Goal: Task Accomplishment & Management: Use online tool/utility

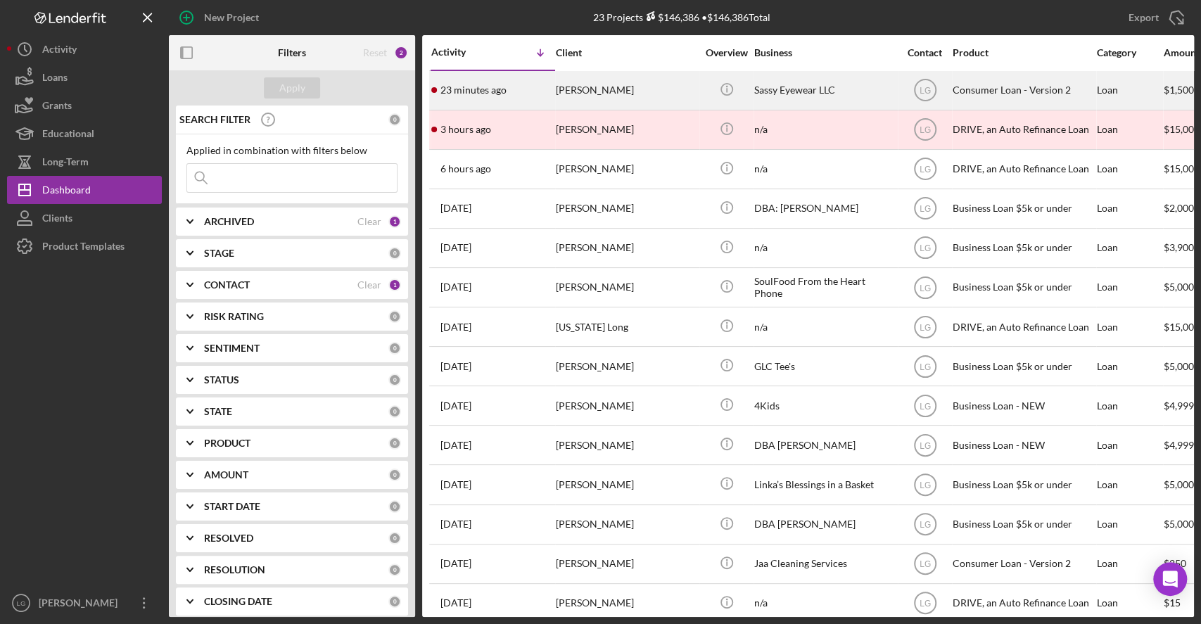
click at [597, 75] on div "[PERSON_NAME]" at bounding box center [626, 90] width 141 height 37
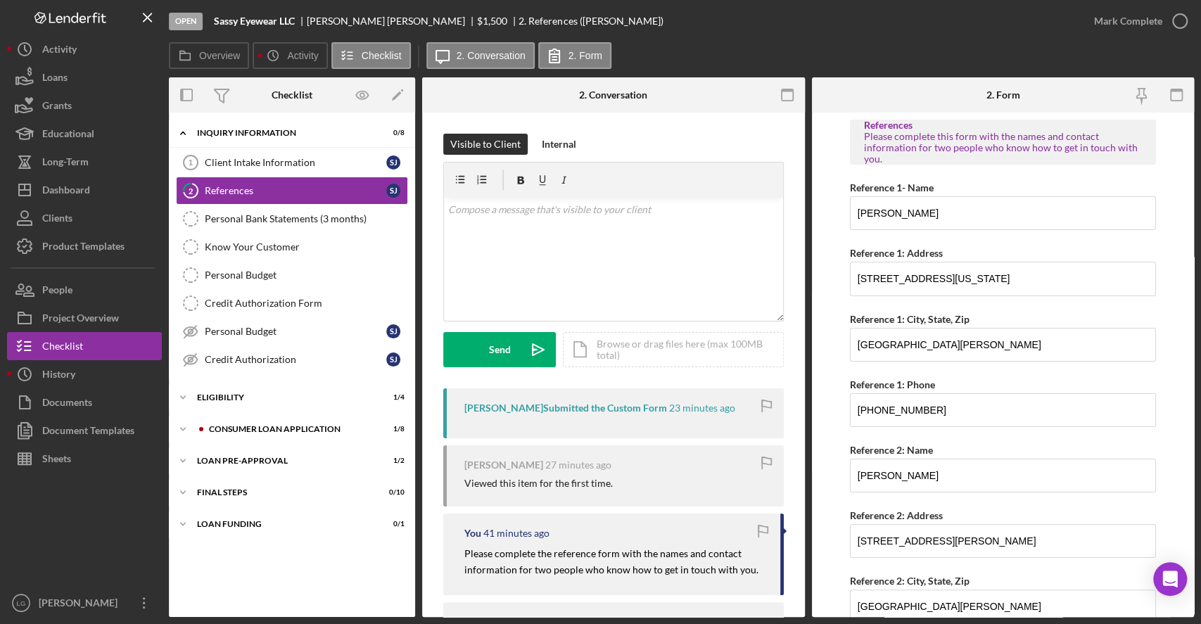
scroll to position [121, 0]
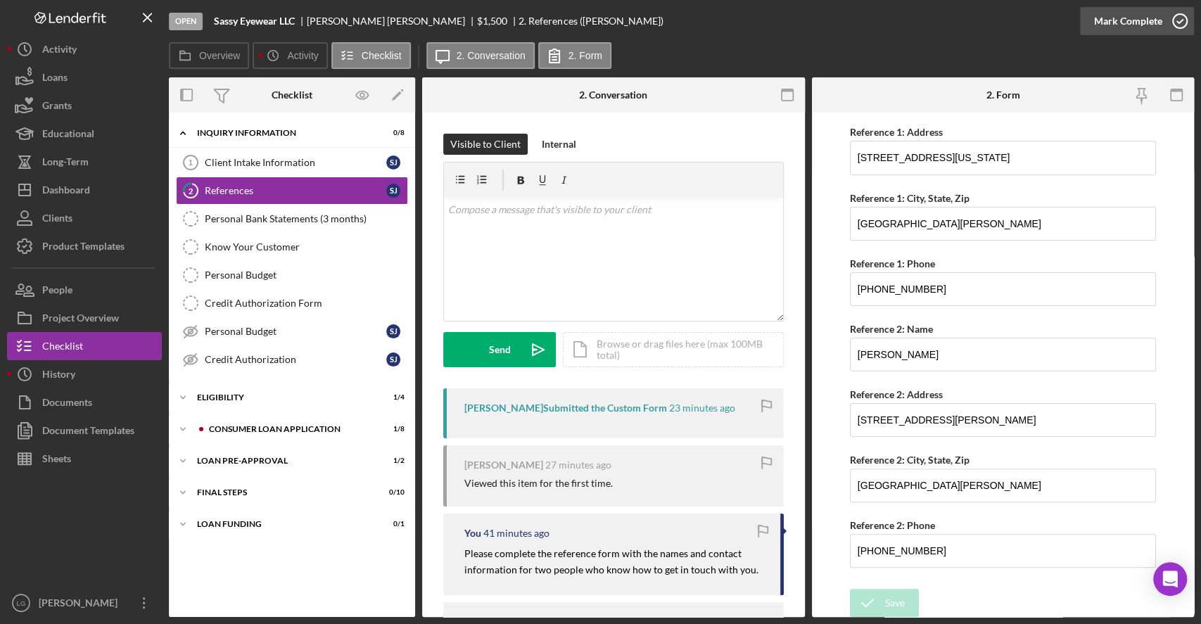
click at [1148, 16] on div "Mark Complete" at bounding box center [1128, 21] width 68 height 28
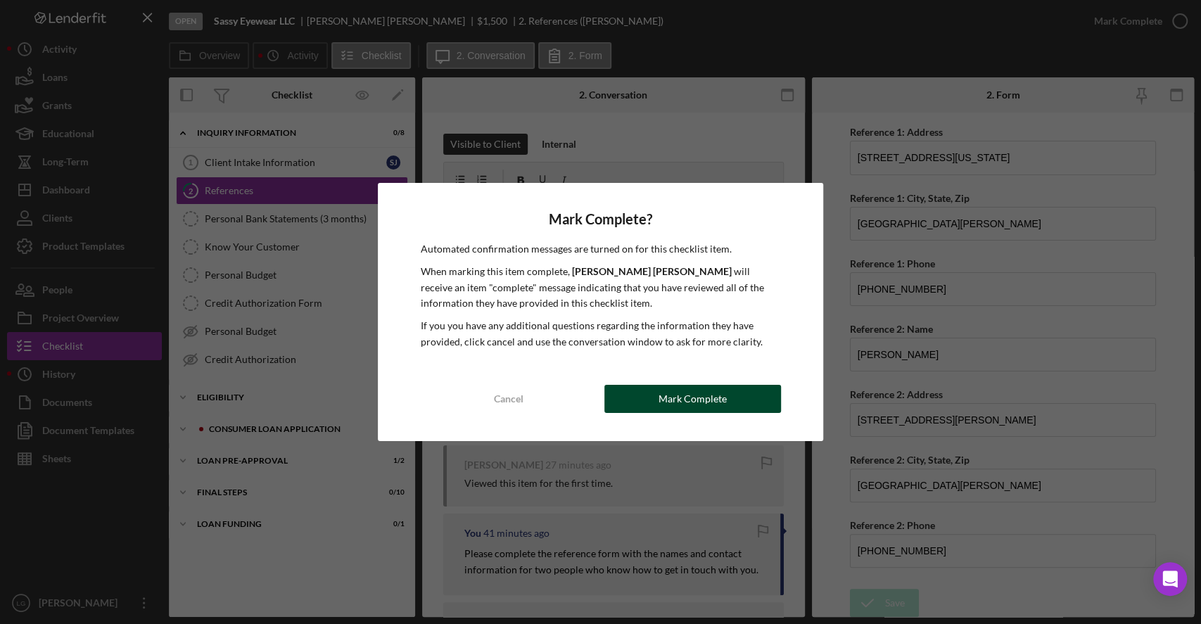
click at [732, 402] on button "Mark Complete" at bounding box center [692, 399] width 177 height 28
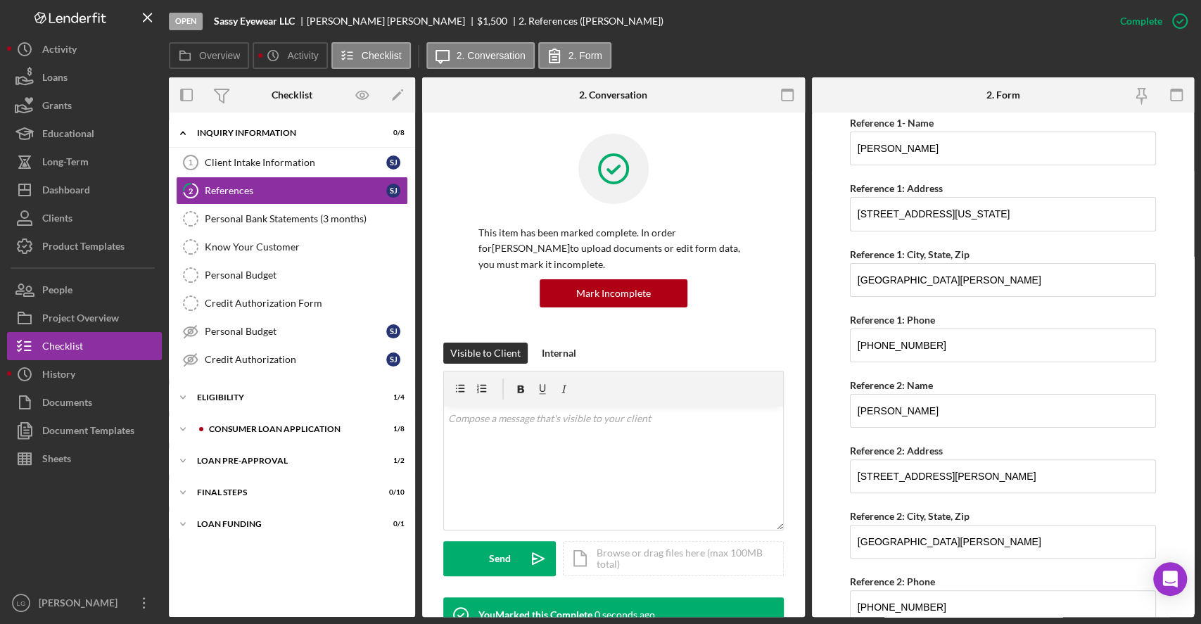
scroll to position [177, 0]
